Goal: Go to known website: Go to known website

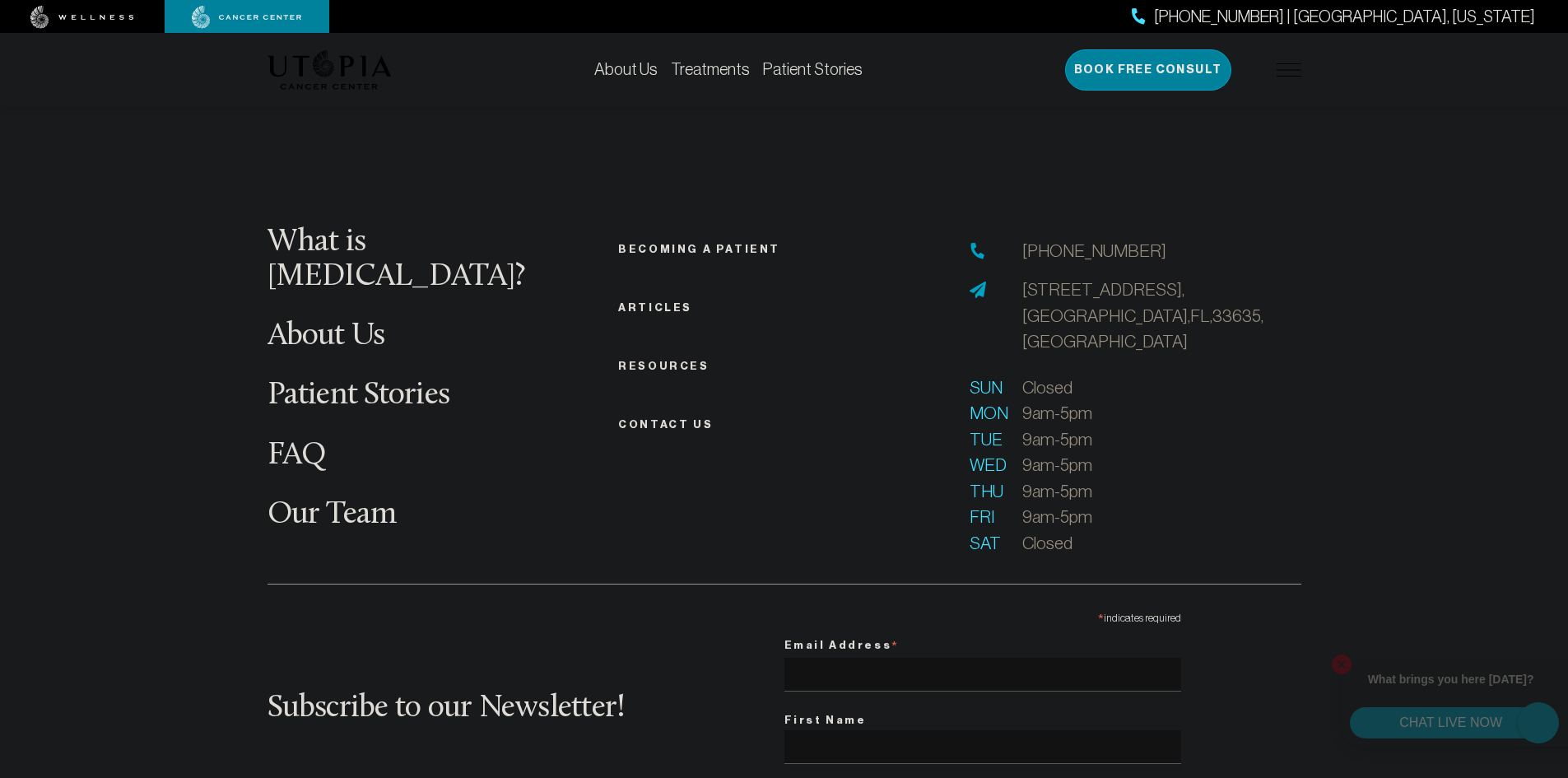
scroll to position [6505, 0]
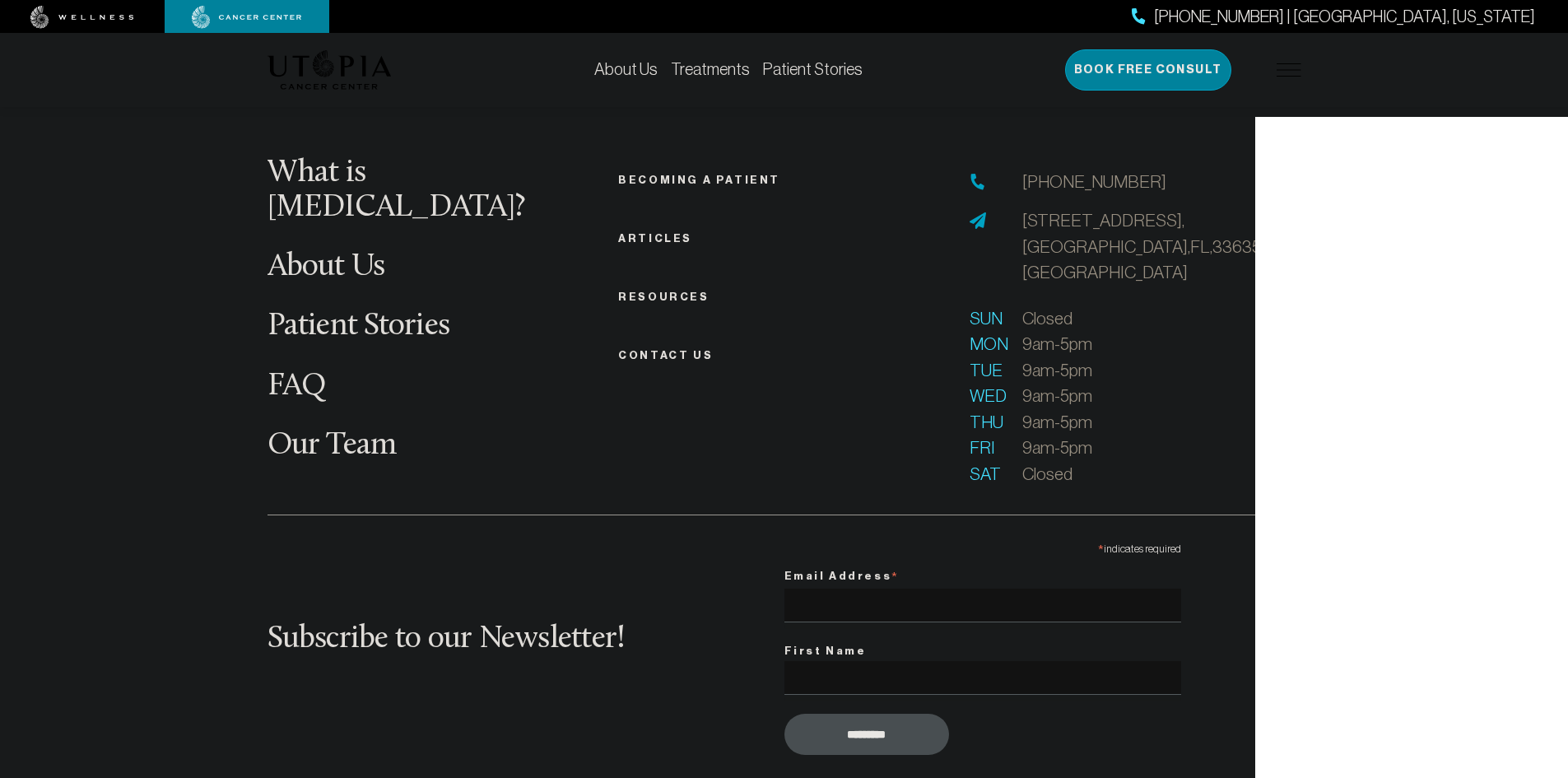
scroll to position [6505, 0]
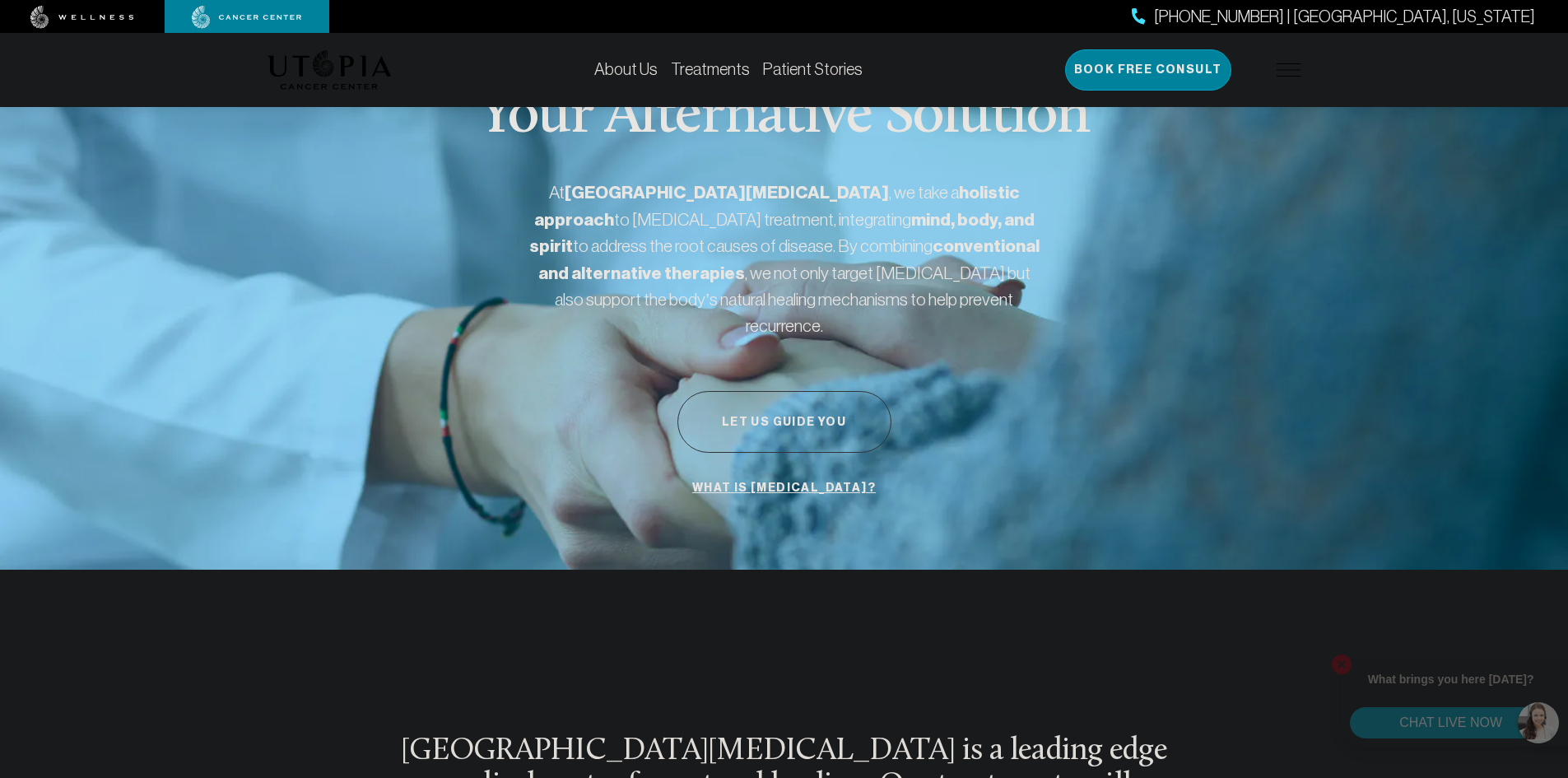
scroll to position [83, 0]
